Goal: Task Accomplishment & Management: Manage account settings

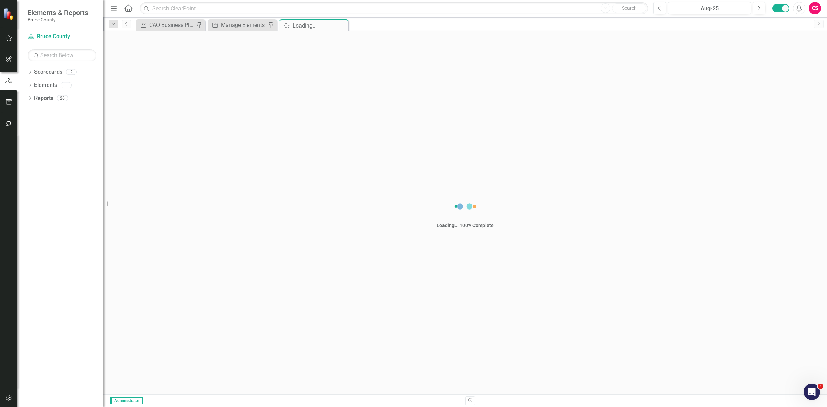
click at [8, 124] on icon "button" at bounding box center [8, 124] width 7 height 6
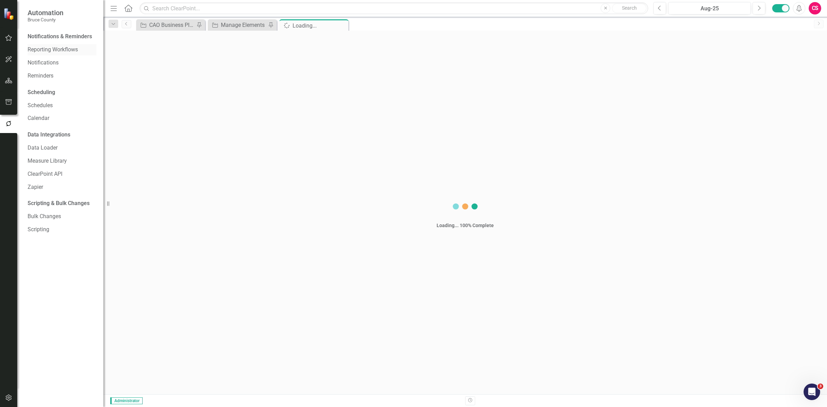
click at [52, 47] on link "Reporting Workflows" at bounding box center [62, 50] width 69 height 8
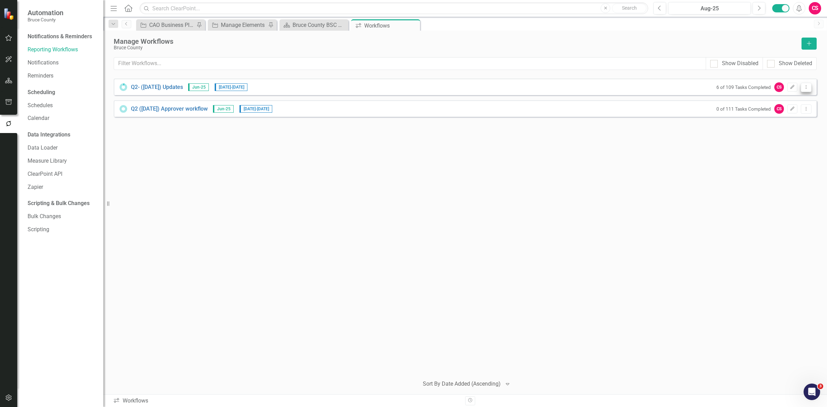
click at [801, 85] on button "Dropdown Menu" at bounding box center [806, 87] width 11 height 9
click at [794, 94] on link "Preview Preview Workflow" at bounding box center [779, 99] width 64 height 13
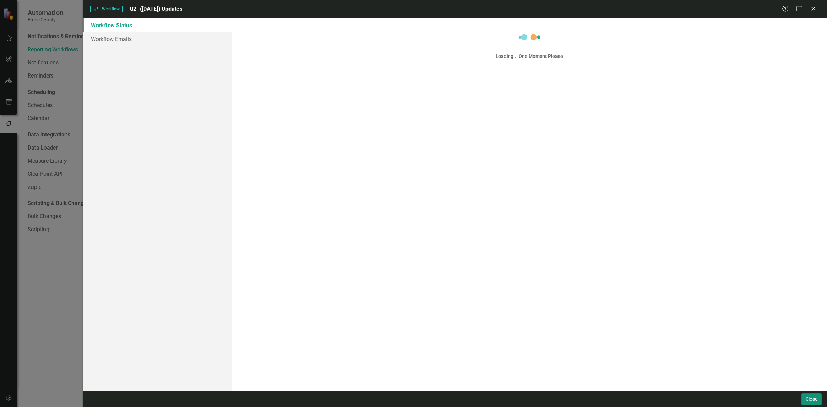
click at [805, 394] on button "Close" at bounding box center [811, 399] width 21 height 12
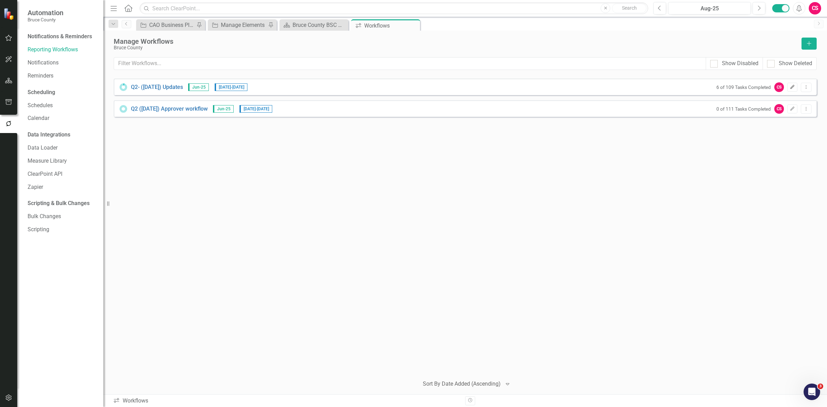
click at [791, 85] on icon "Edit" at bounding box center [792, 87] width 5 height 4
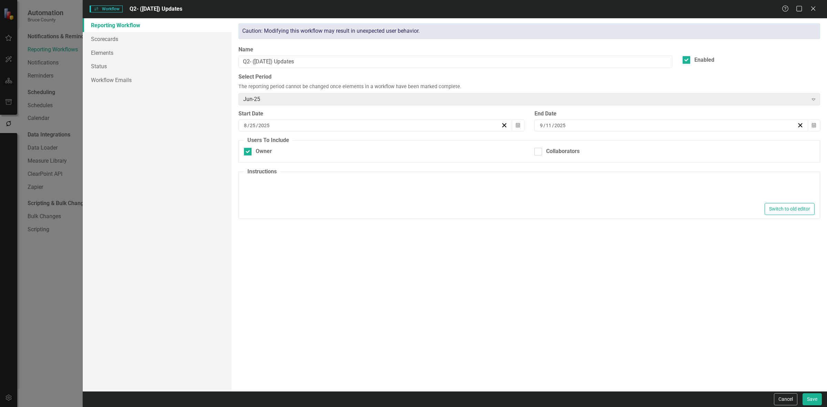
type textarea "<p>Please make updates to your assigned KPIs &amp; Actions for this reporting p…"
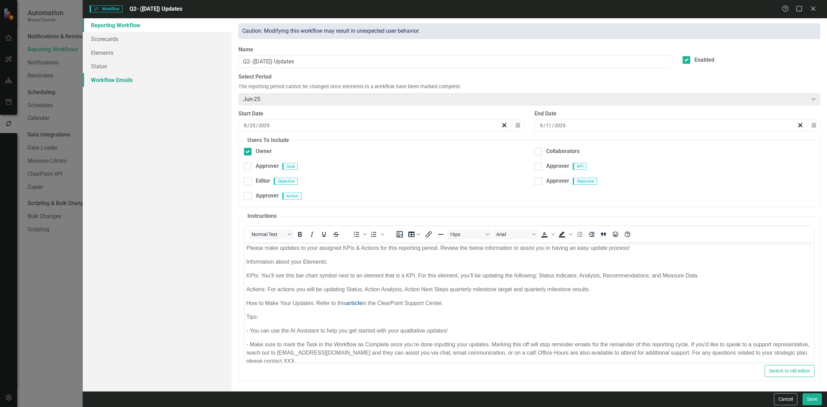
click at [138, 79] on link "Workflow Emails" at bounding box center [157, 80] width 149 height 14
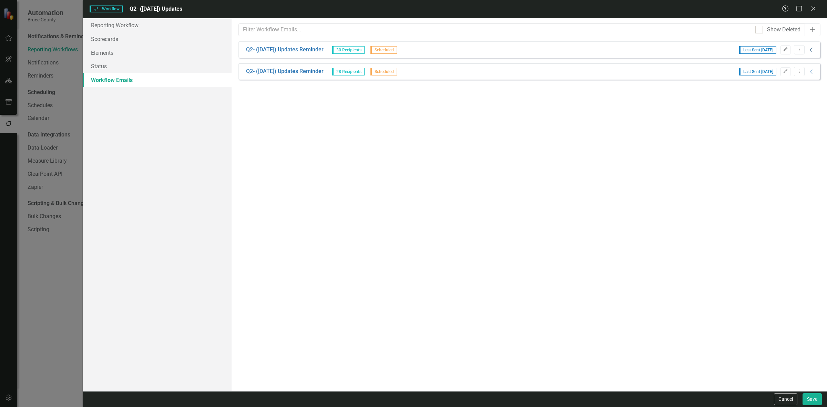
click at [810, 50] on icon "Collapse" at bounding box center [811, 50] width 7 height 6
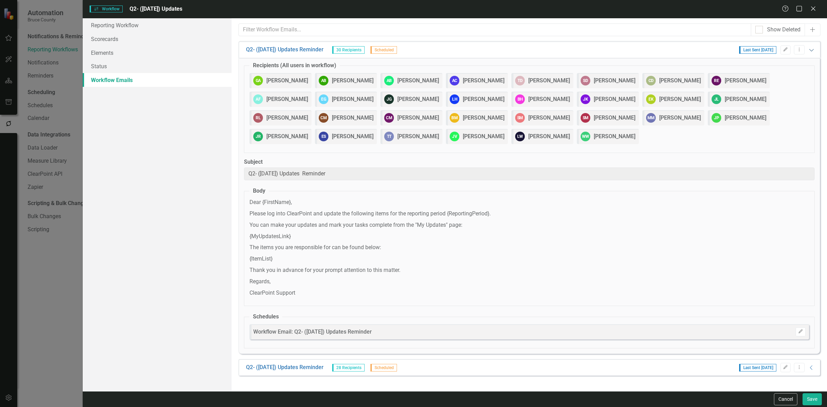
click at [810, 50] on icon at bounding box center [811, 50] width 4 height 2
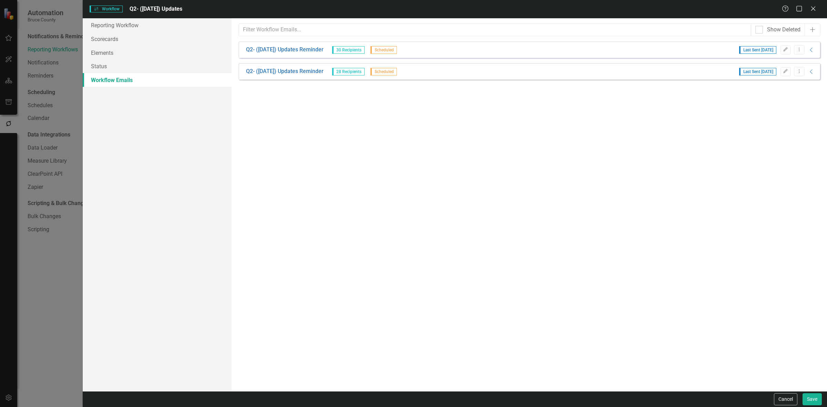
click at [817, 71] on div "Q2- ([DATE]) Updates Reminder 28 Recipients Scheduled Last Sent [DATE] Edit Dro…" at bounding box center [528, 71] width 581 height 17
click at [812, 71] on icon "Collapse" at bounding box center [811, 72] width 7 height 6
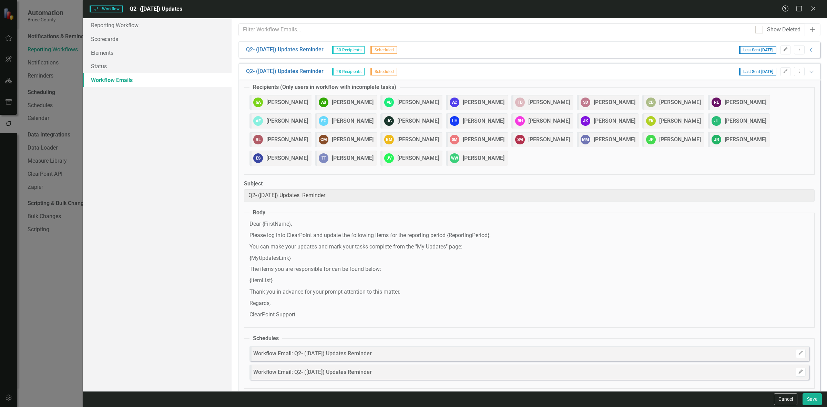
click at [812, 71] on div "Q2- ([DATE]) Updates Reminder 28 Recipients Scheduled Last Sent [DATE] Edit Dro…" at bounding box center [528, 71] width 581 height 17
click at [808, 75] on div "Last Sent [DATE] Edit Dropdown Menu Expanded" at bounding box center [774, 71] width 81 height 9
click at [808, 71] on icon "Expanded" at bounding box center [811, 72] width 7 height 6
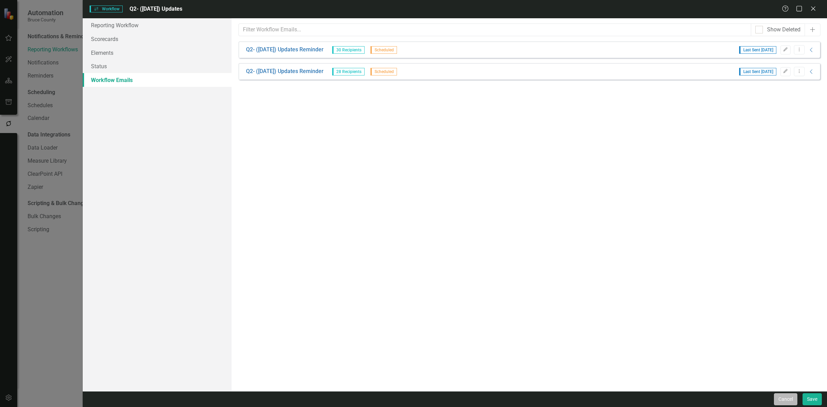
click at [776, 394] on button "Cancel" at bounding box center [785, 399] width 23 height 12
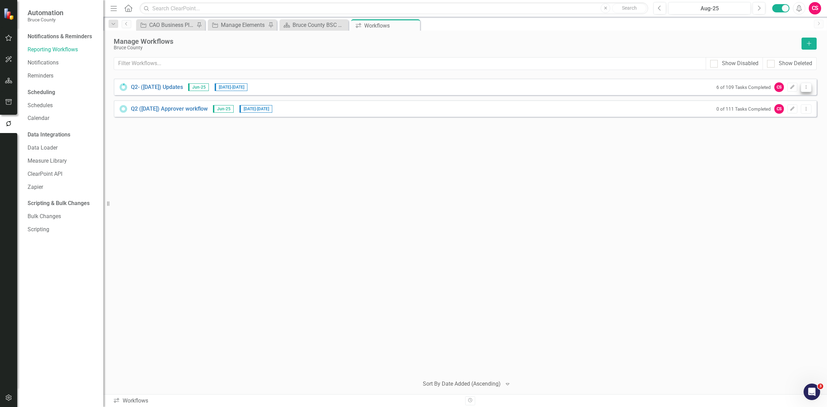
click at [805, 89] on icon "Dropdown Menu" at bounding box center [806, 87] width 6 height 4
click at [796, 100] on link "Preview Preview Workflow" at bounding box center [779, 99] width 64 height 13
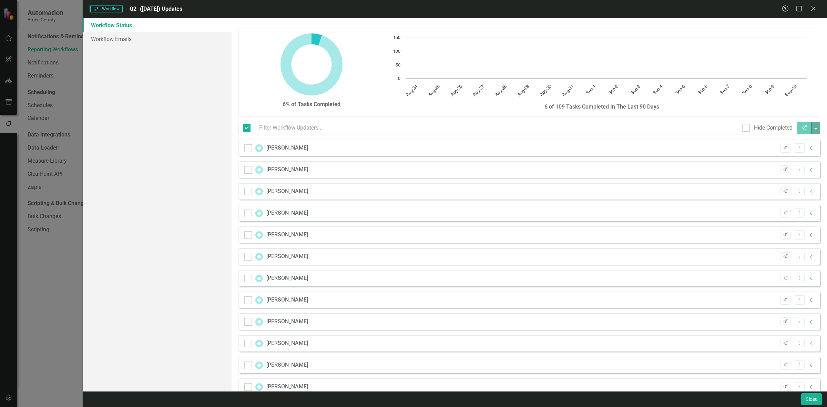
checkbox input "false"
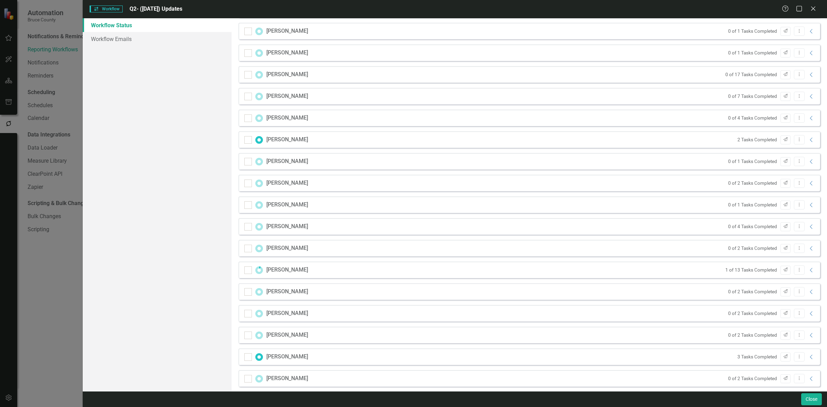
scroll to position [405, 0]
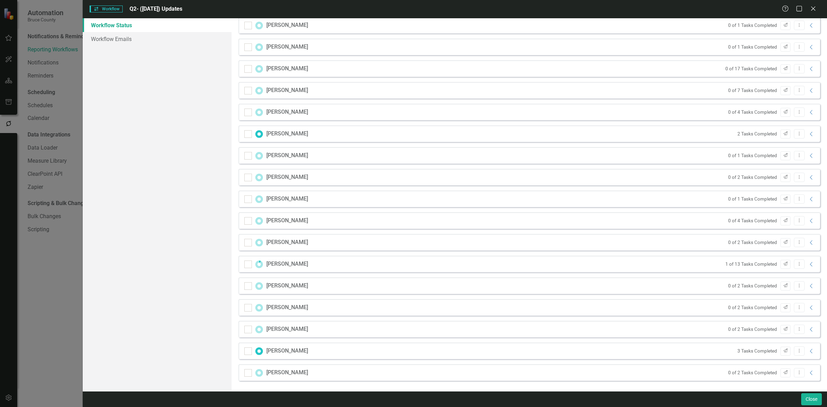
click at [810, 351] on div "[PERSON_NAME] 3 Tasks Completed Send Dropdown Menu Collapse" at bounding box center [528, 350] width 581 height 17
click at [808, 350] on icon "Collapse" at bounding box center [811, 351] width 7 height 6
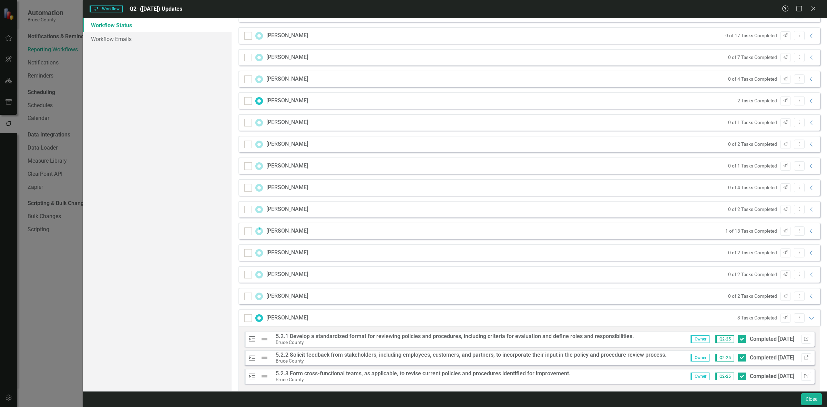
scroll to position [472, 0]
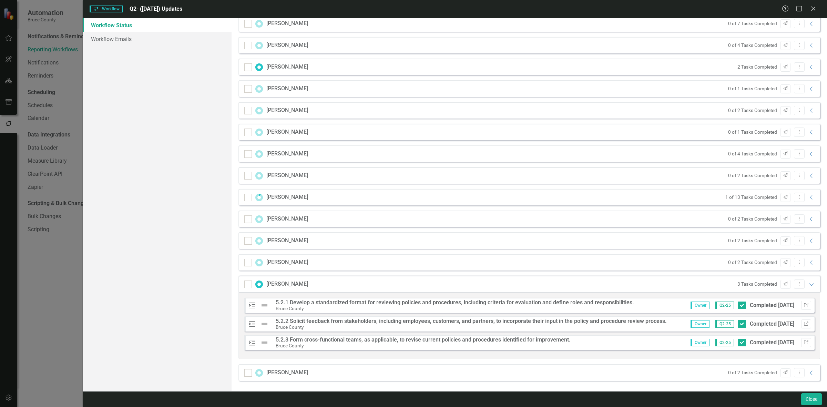
drag, startPoint x: 805, startPoint y: 285, endPoint x: 791, endPoint y: 278, distance: 16.2
click at [808, 285] on icon "Expanded" at bounding box center [811, 284] width 7 height 6
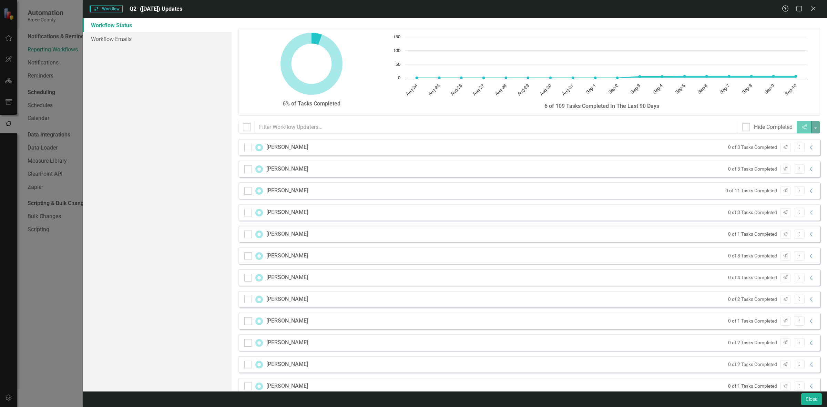
scroll to position [0, 0]
click at [806, 400] on button "Close" at bounding box center [811, 399] width 21 height 12
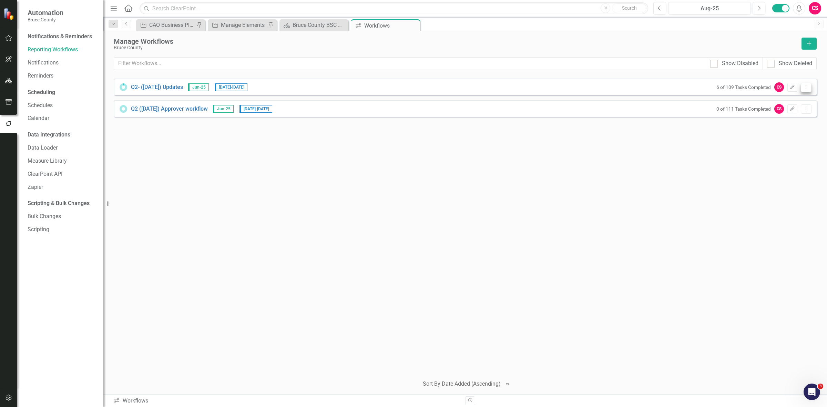
click at [808, 87] on icon "Dropdown Menu" at bounding box center [806, 87] width 6 height 4
click at [458, 152] on div "Q2- ([DATE]) Updates Jun-25 [DATE] - [DATE] 6 of 109 Tasks Completed CS Edit Dr…" at bounding box center [465, 224] width 703 height 291
click at [809, 84] on button "Dropdown Menu" at bounding box center [806, 87] width 11 height 9
click at [785, 101] on link "Preview Preview Workflow" at bounding box center [779, 99] width 64 height 13
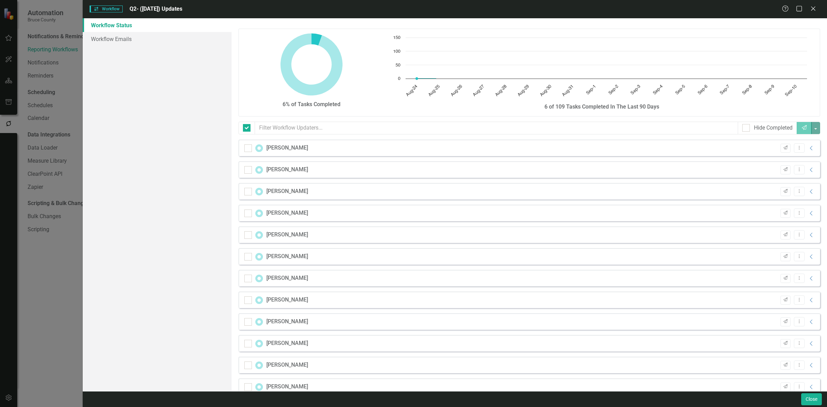
checkbox input "false"
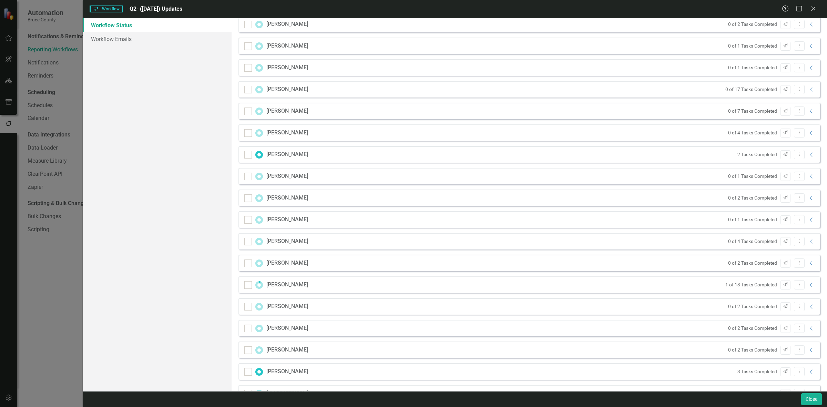
scroll to position [405, 0]
click at [808, 200] on icon "Collapse" at bounding box center [811, 199] width 7 height 6
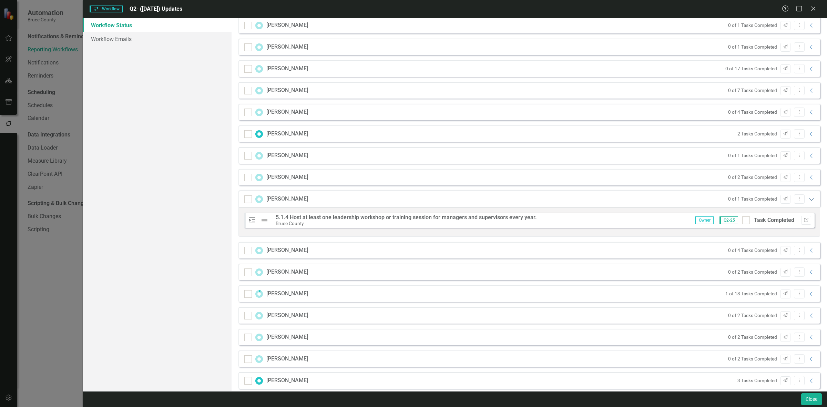
click at [808, 200] on icon "Expanded" at bounding box center [811, 199] width 7 height 6
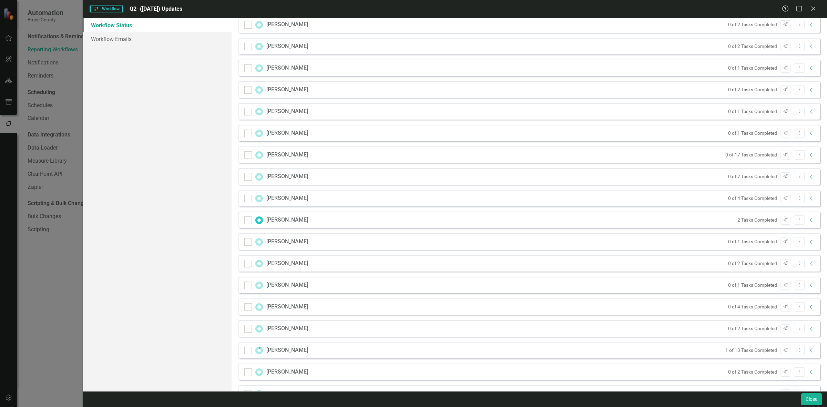
scroll to position [276, 0]
click at [808, 197] on icon "Collapse" at bounding box center [811, 198] width 7 height 6
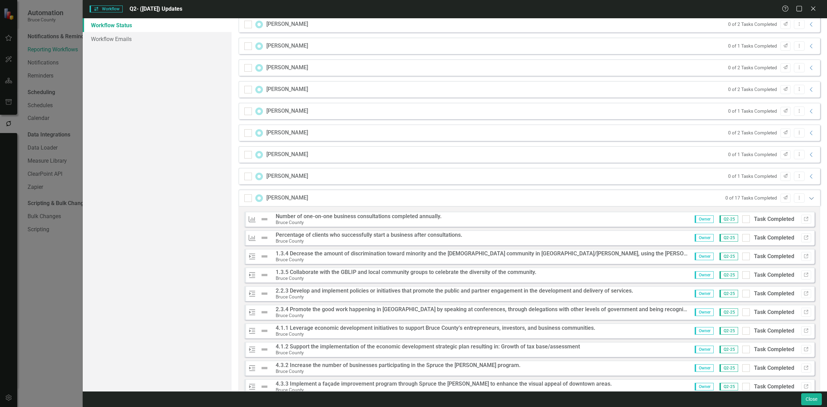
click at [808, 197] on icon "Expanded" at bounding box center [811, 198] width 7 height 6
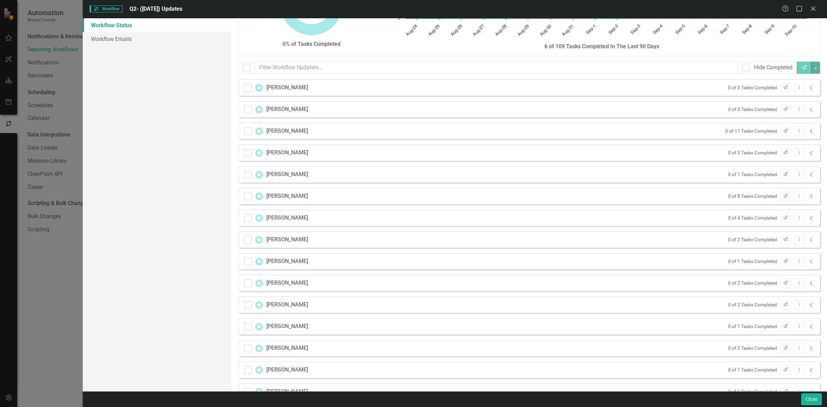
scroll to position [17, 0]
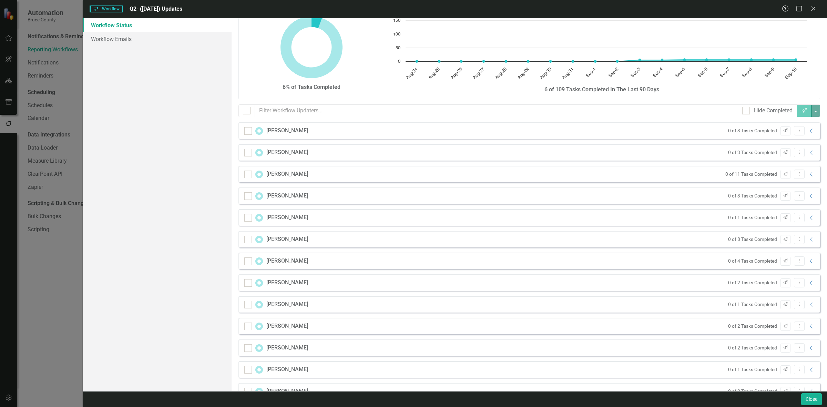
click at [807, 179] on div "[PERSON_NAME] 0 of 11 Tasks Completed Send Dropdown Menu Collapse" at bounding box center [528, 174] width 581 height 17
click at [808, 176] on icon "Collapse" at bounding box center [811, 175] width 7 height 6
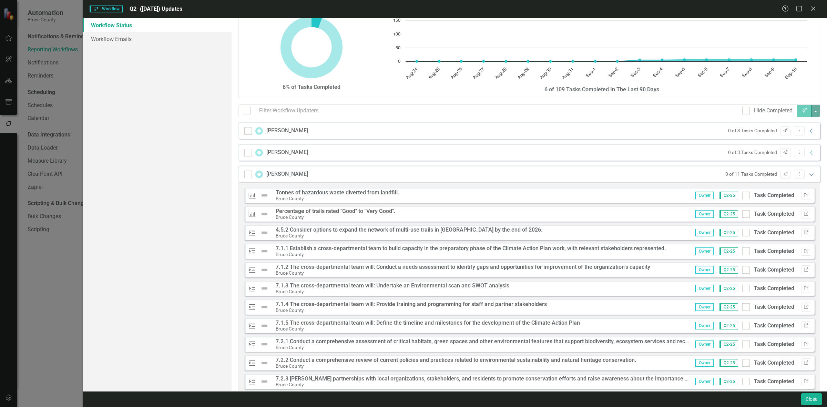
click at [808, 176] on icon "Expanded" at bounding box center [811, 175] width 7 height 6
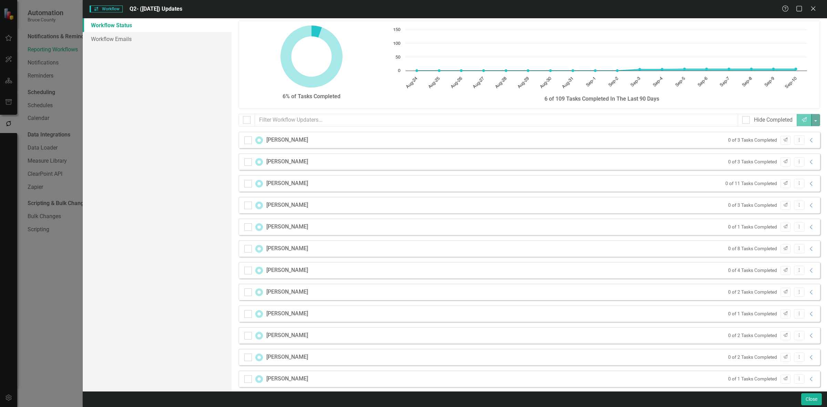
scroll to position [0, 0]
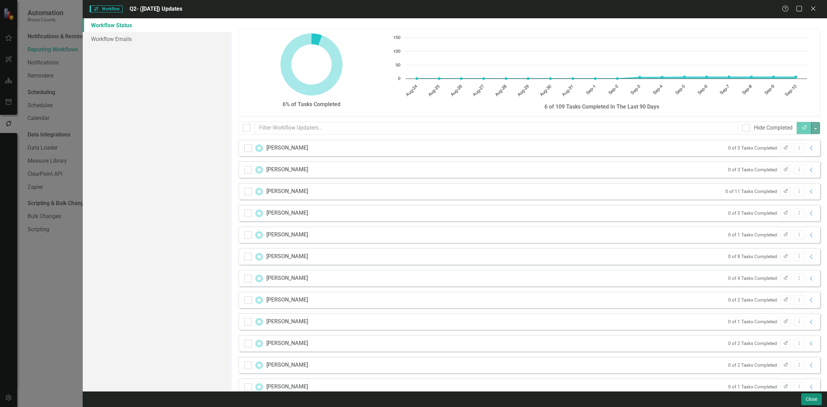
click at [810, 404] on button "Close" at bounding box center [811, 399] width 21 height 12
